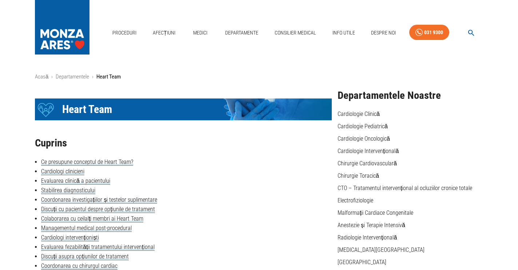
click at [471, 29] on icon "button" at bounding box center [471, 33] width 8 height 8
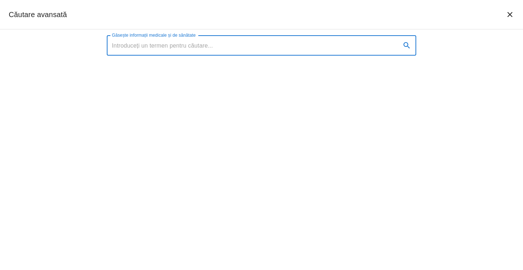
click at [258, 43] on input "Găsește informații medicale și de sănătate" at bounding box center [251, 45] width 289 height 20
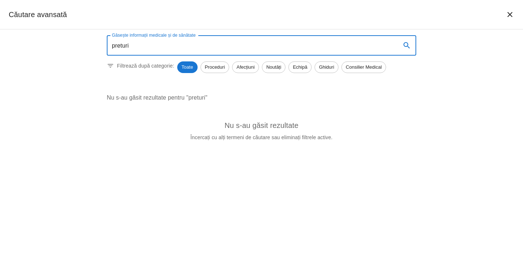
type input "preturi"
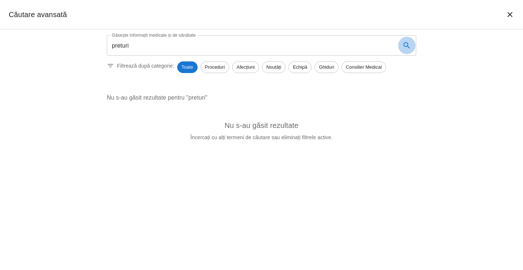
click at [409, 46] on icon "search" at bounding box center [407, 45] width 9 height 9
click at [188, 69] on span "Toate" at bounding box center [187, 67] width 20 height 7
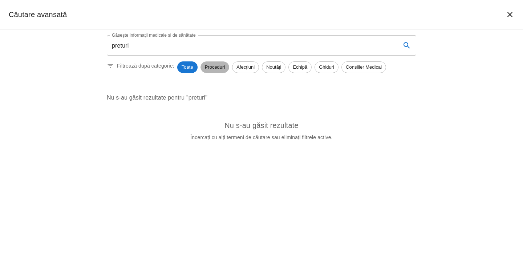
click at [221, 67] on span "Proceduri" at bounding box center [215, 67] width 28 height 7
click at [247, 67] on span "Afecțiuni" at bounding box center [246, 67] width 26 height 7
click at [278, 68] on span "Noutăți" at bounding box center [273, 67] width 23 height 7
click at [303, 67] on span "Echipă" at bounding box center [300, 67] width 23 height 7
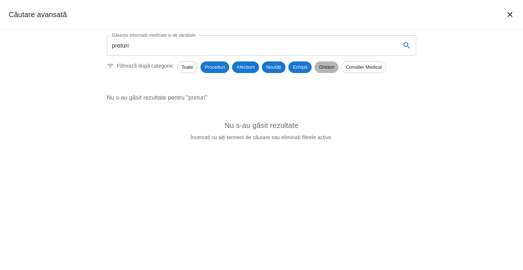
drag, startPoint x: 320, startPoint y: 65, endPoint x: 337, endPoint y: 67, distance: 16.8
click at [321, 65] on span "Ghiduri" at bounding box center [326, 67] width 23 height 7
drag, startPoint x: 352, startPoint y: 68, endPoint x: 308, endPoint y: 62, distance: 44.4
click at [351, 68] on span "Consilier Medical" at bounding box center [364, 67] width 44 height 7
